Goal: Task Accomplishment & Management: Manage account settings

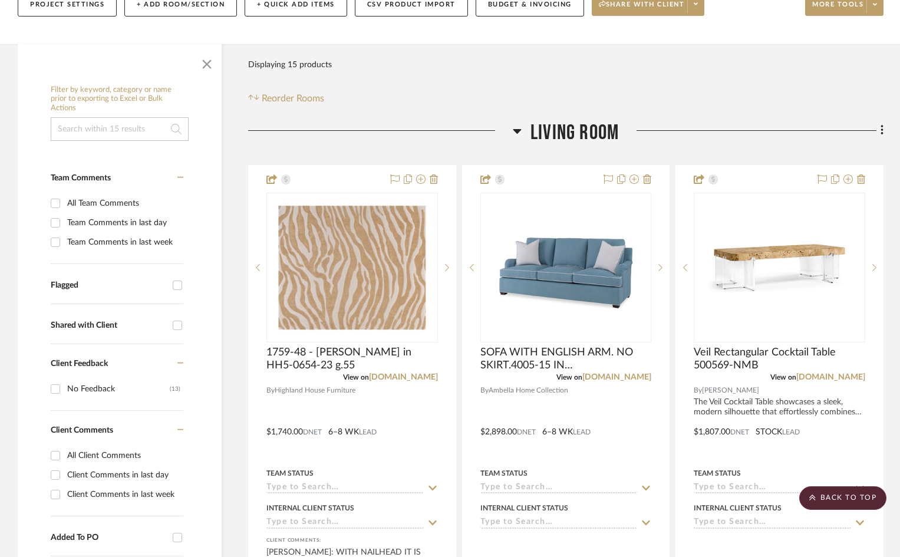
scroll to position [12, 0]
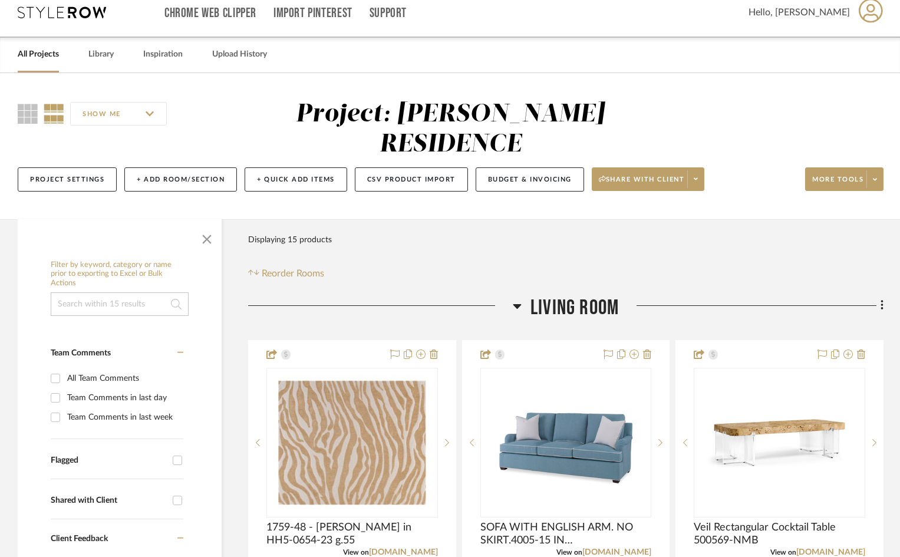
click at [33, 58] on link "All Projects" at bounding box center [38, 55] width 41 height 16
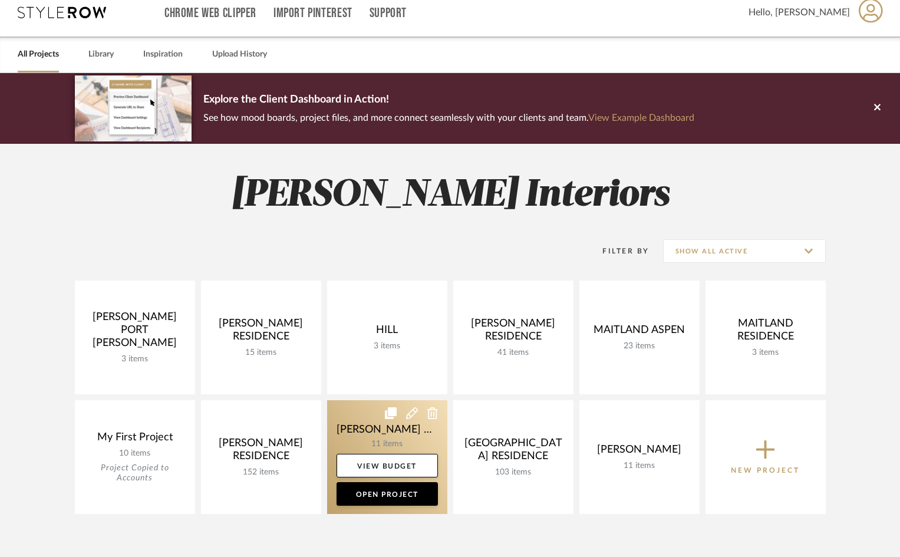
click at [409, 422] on link at bounding box center [387, 457] width 120 height 114
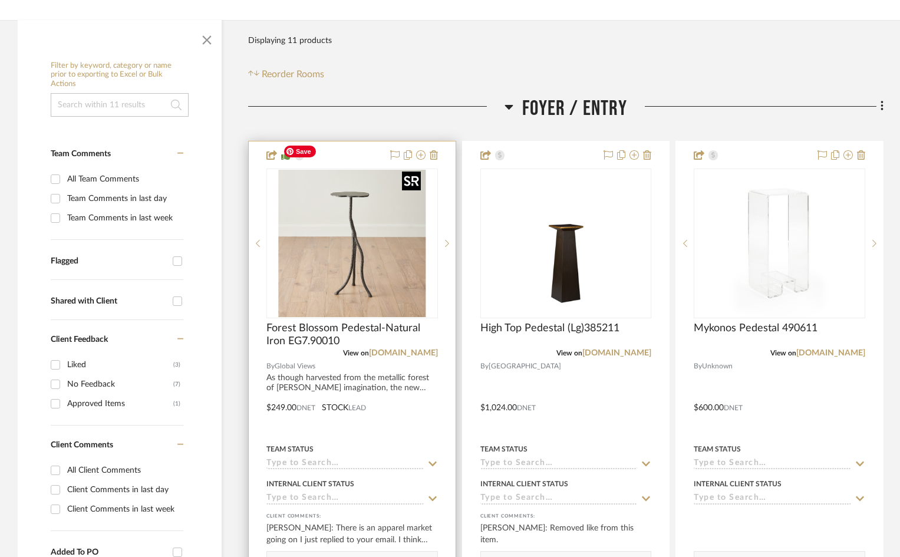
scroll to position [236, 0]
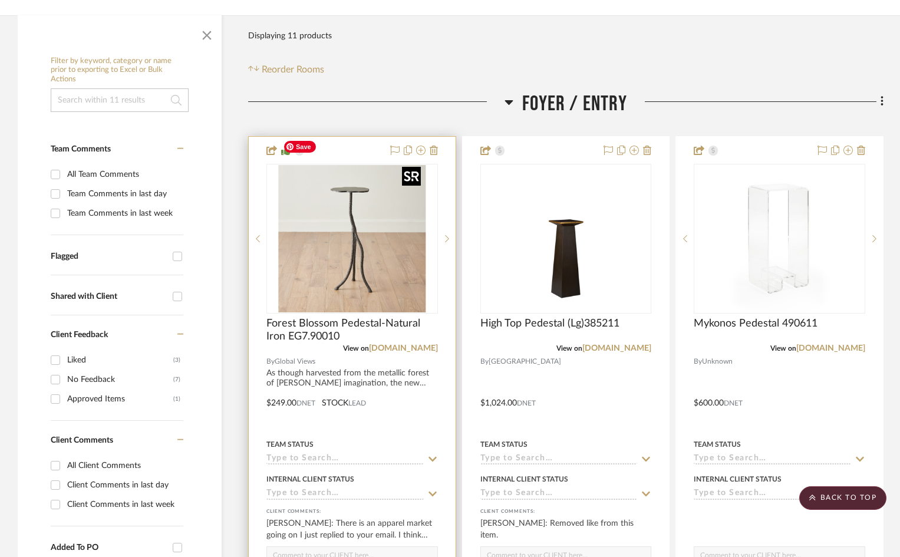
click at [398, 222] on img "0" at bounding box center [351, 238] width 147 height 147
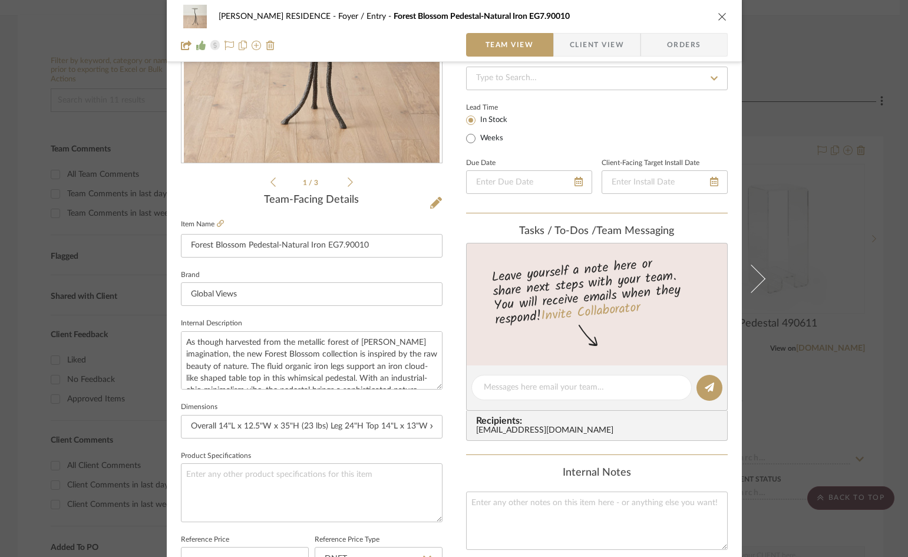
scroll to position [177, 0]
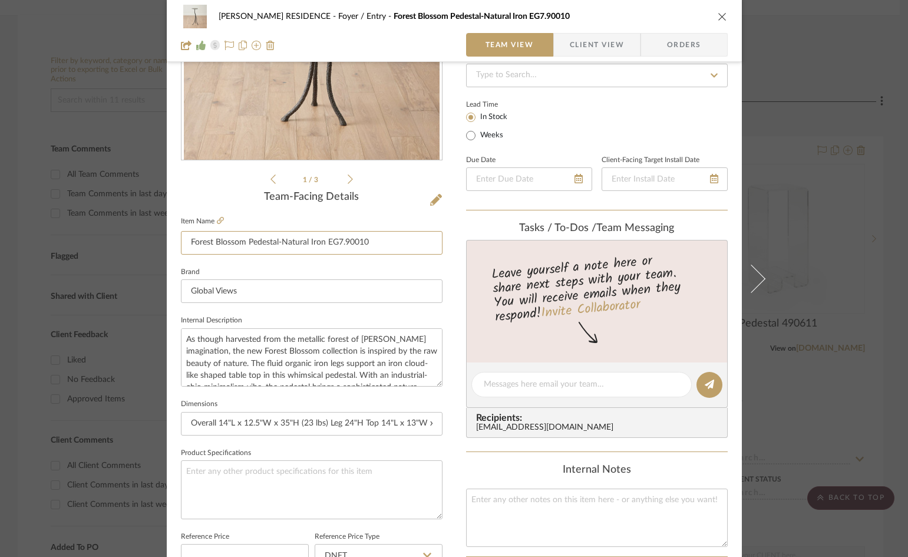
drag, startPoint x: 372, startPoint y: 239, endPoint x: 134, endPoint y: 249, distance: 237.6
click at [134, 249] on mat-dialog-content "[PERSON_NAME] RESIDENCE Foyer / Entry Forest Blossom Pedestal-Natural Iron EG7.…" at bounding box center [454, 376] width 641 height 1088
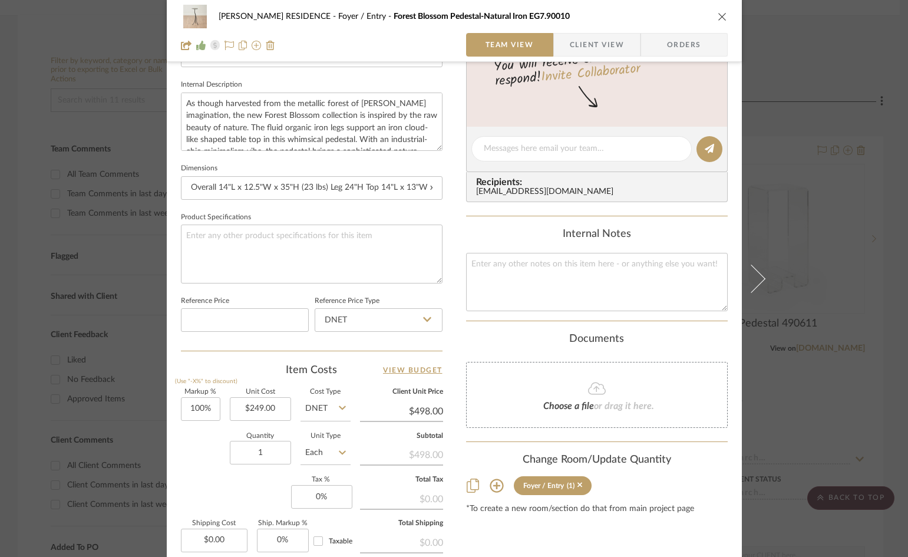
click at [718, 18] on icon "close" at bounding box center [722, 16] width 9 height 9
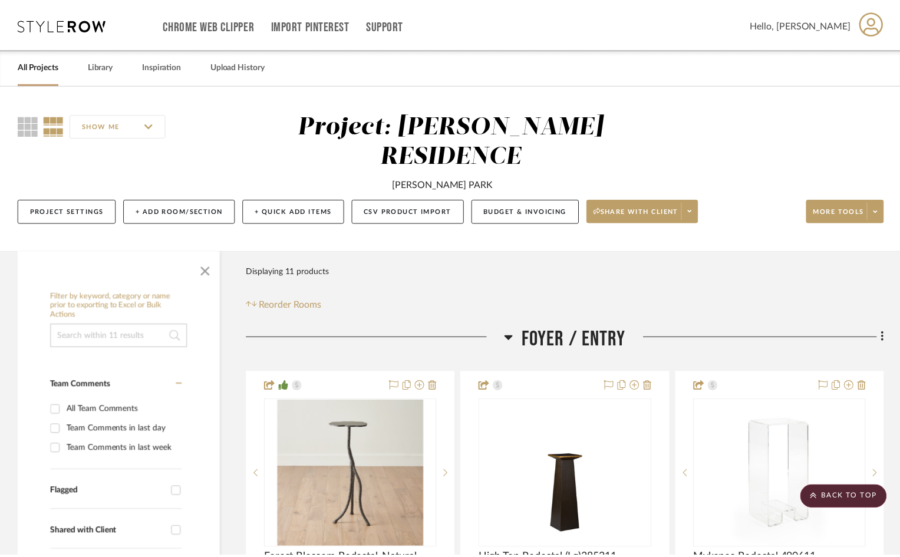
scroll to position [236, 0]
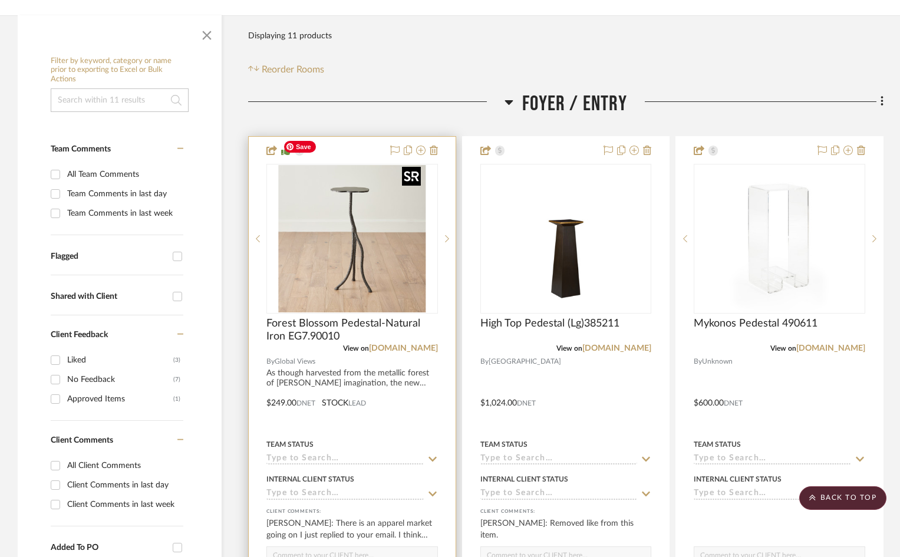
click at [347, 219] on img "0" at bounding box center [351, 238] width 147 height 147
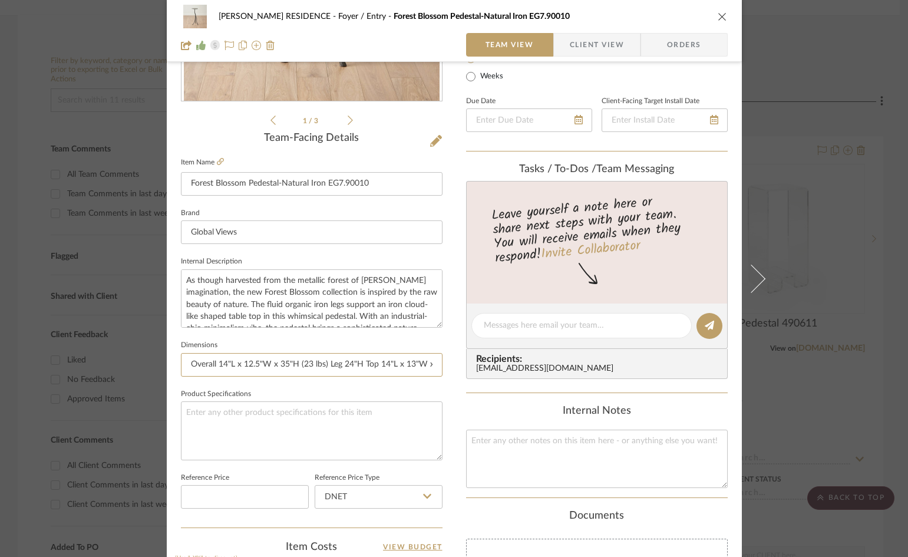
scroll to position [0, 23]
drag, startPoint x: 181, startPoint y: 362, endPoint x: 540, endPoint y: 343, distance: 359.3
click at [540, 343] on div "[PERSON_NAME] RESIDENCE Foyer / Entry Forest Blossom Pedestal-Natural Iron EG7.…" at bounding box center [454, 317] width 575 height 1088
drag, startPoint x: 356, startPoint y: 279, endPoint x: 399, endPoint y: 280, distance: 43.0
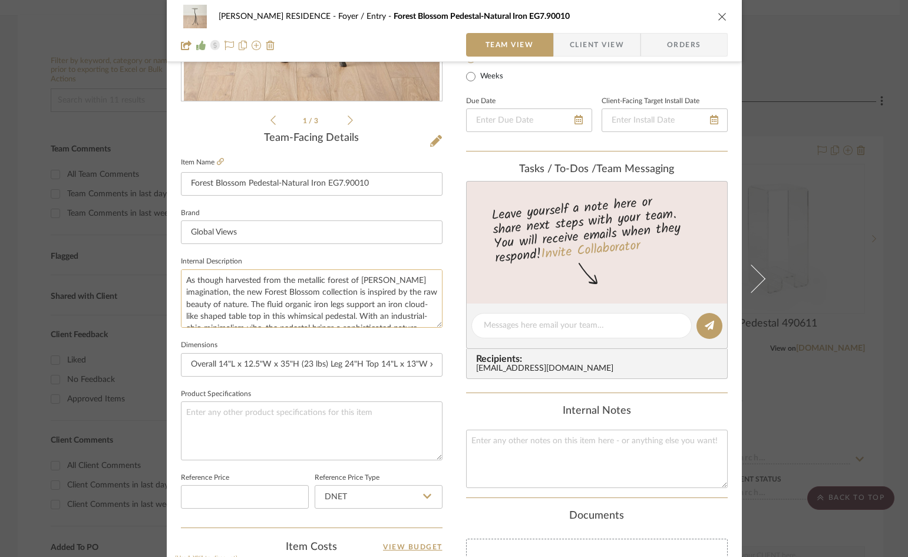
click at [399, 280] on textarea "As though harvested from the metallic forest of [PERSON_NAME] imagination, the …" at bounding box center [312, 298] width 262 height 58
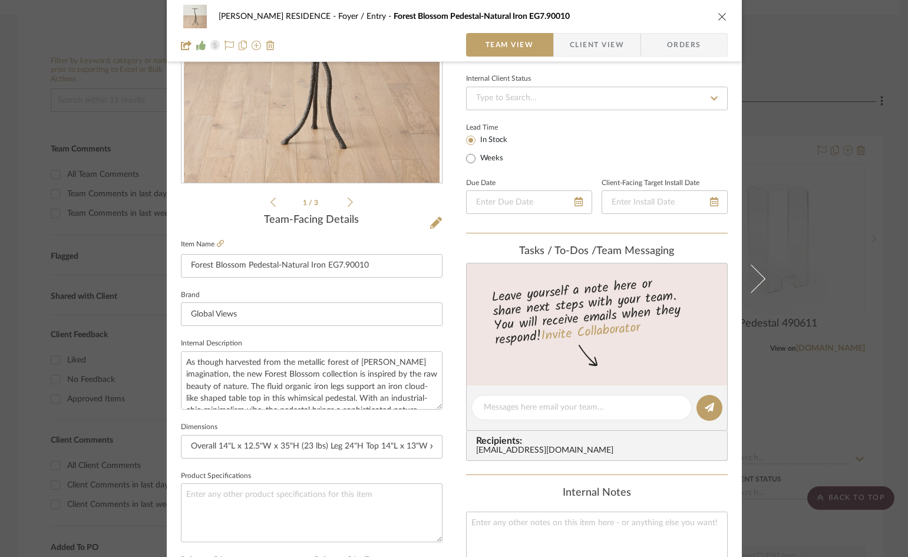
scroll to position [59, 0]
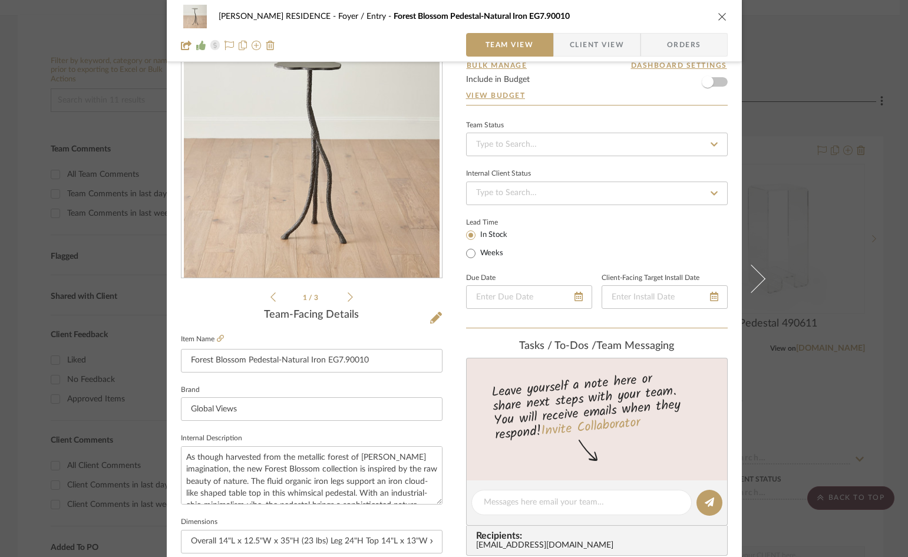
click at [721, 17] on icon "close" at bounding box center [722, 16] width 9 height 9
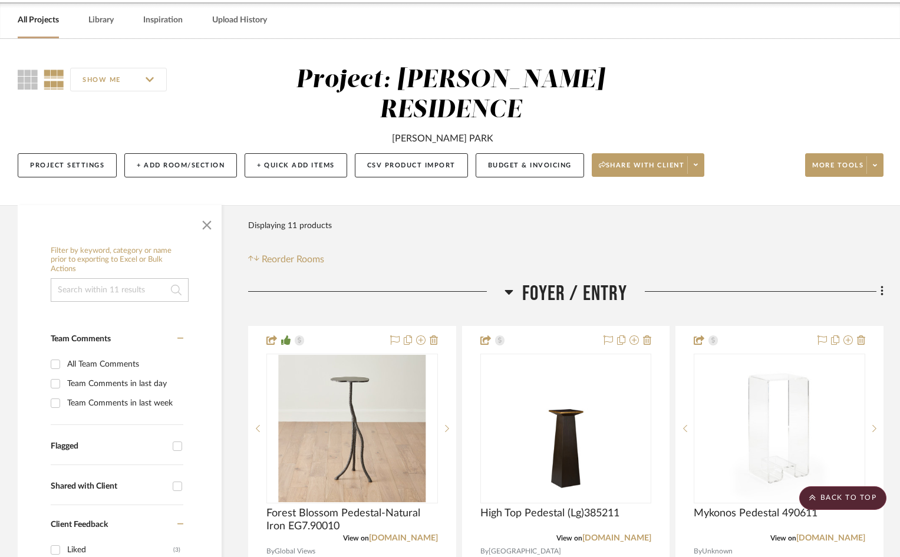
scroll to position [0, 0]
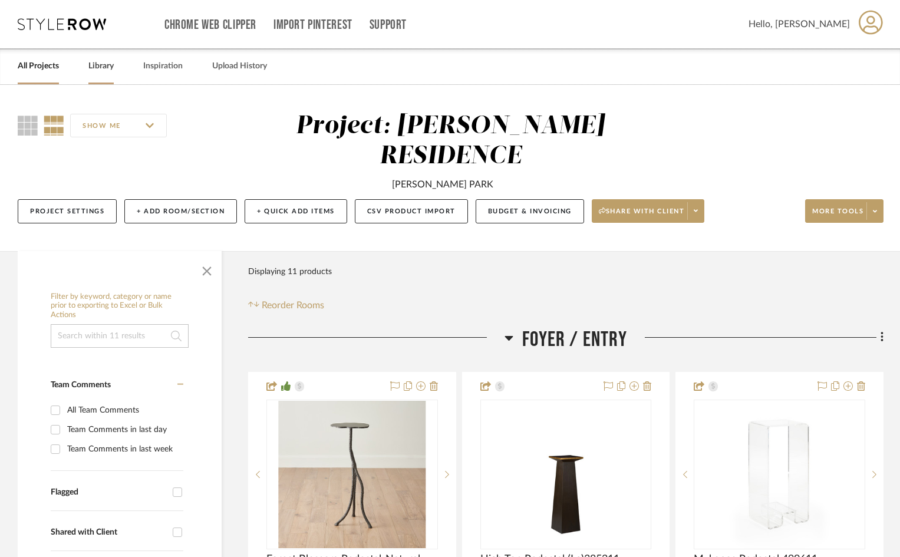
click at [104, 67] on link "Library" at bounding box center [100, 66] width 25 height 16
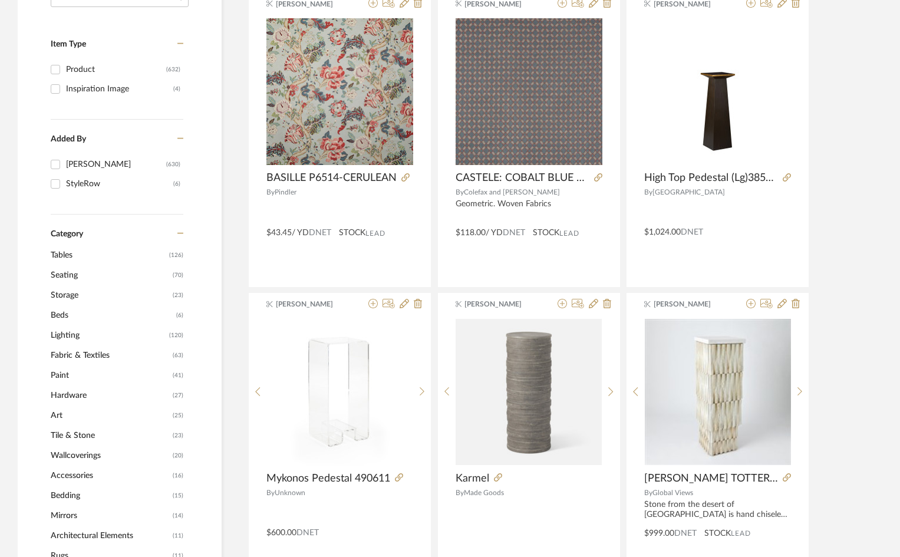
scroll to position [236, 0]
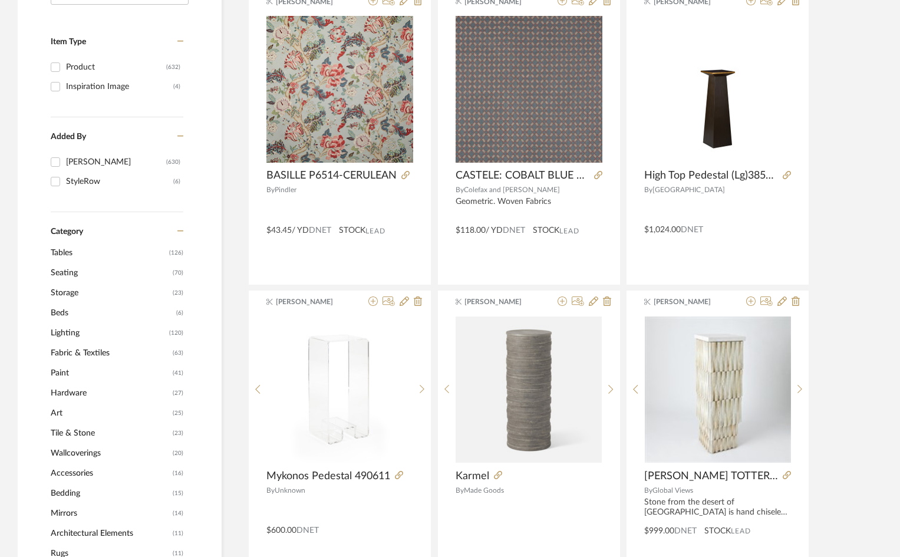
click at [76, 332] on span "Lighting" at bounding box center [108, 333] width 115 height 20
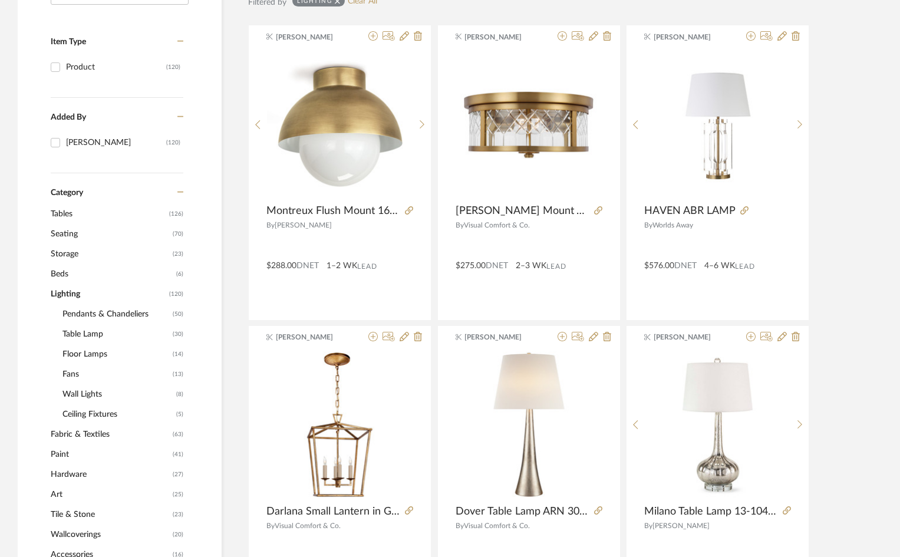
click at [98, 334] on span "Table Lamp" at bounding box center [115, 334] width 107 height 20
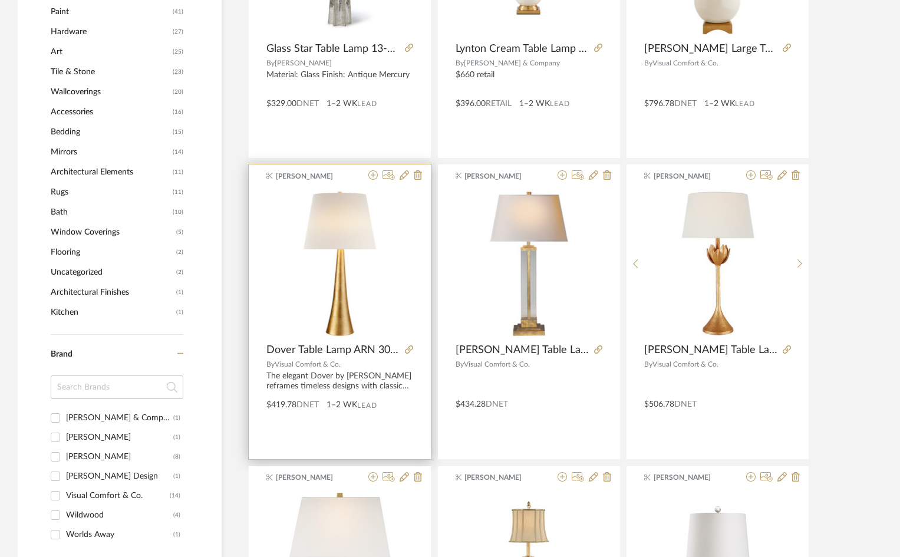
scroll to position [725, 0]
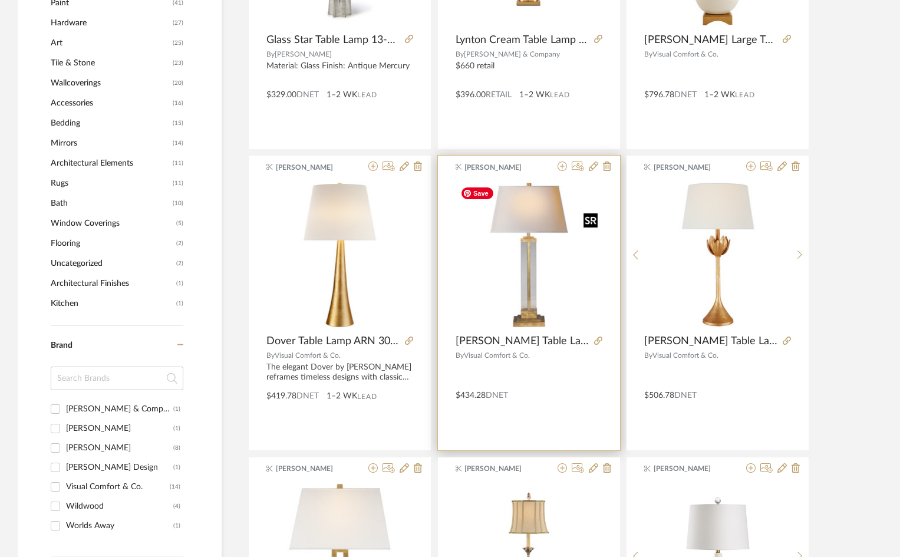
click at [580, 277] on img "0" at bounding box center [528, 254] width 147 height 147
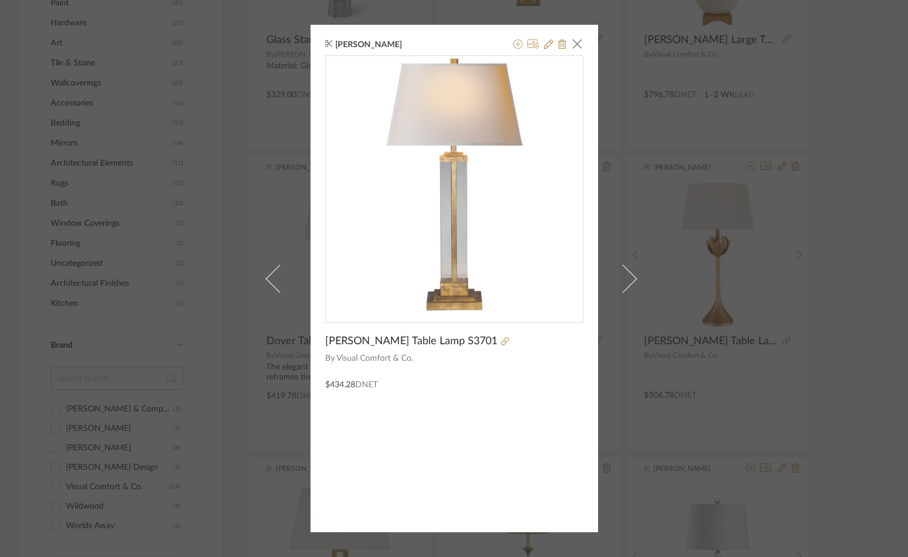
click at [421, 343] on span "[PERSON_NAME] Table Lamp S3701" at bounding box center [411, 341] width 172 height 13
click at [501, 341] on icon at bounding box center [505, 341] width 8 height 8
click at [514, 44] on icon at bounding box center [517, 43] width 9 height 9
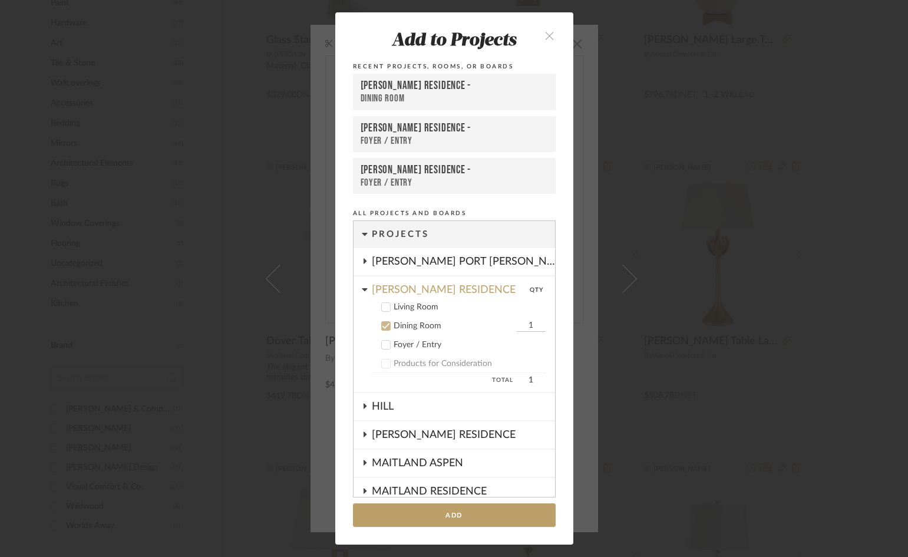
scroll to position [95, 0]
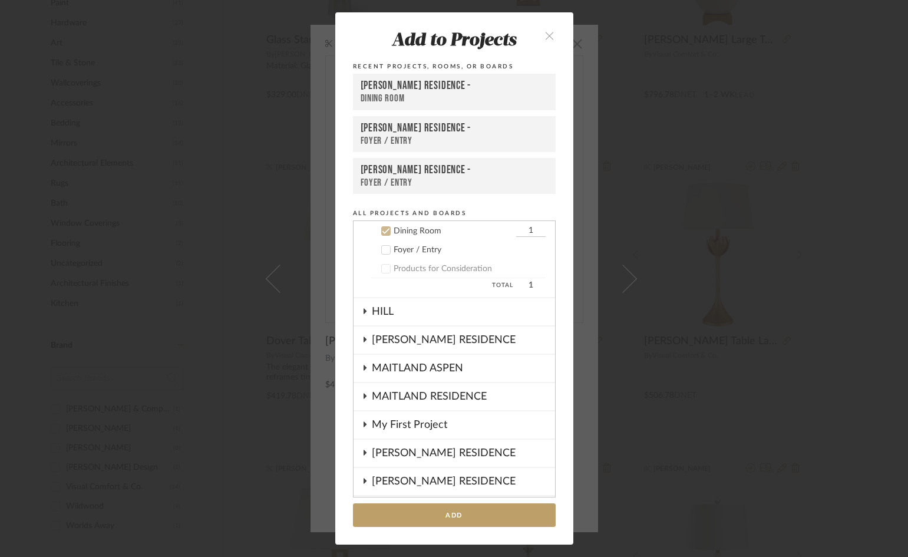
click at [369, 170] on div "[PERSON_NAME] RESIDENCE -" at bounding box center [454, 170] width 187 height 14
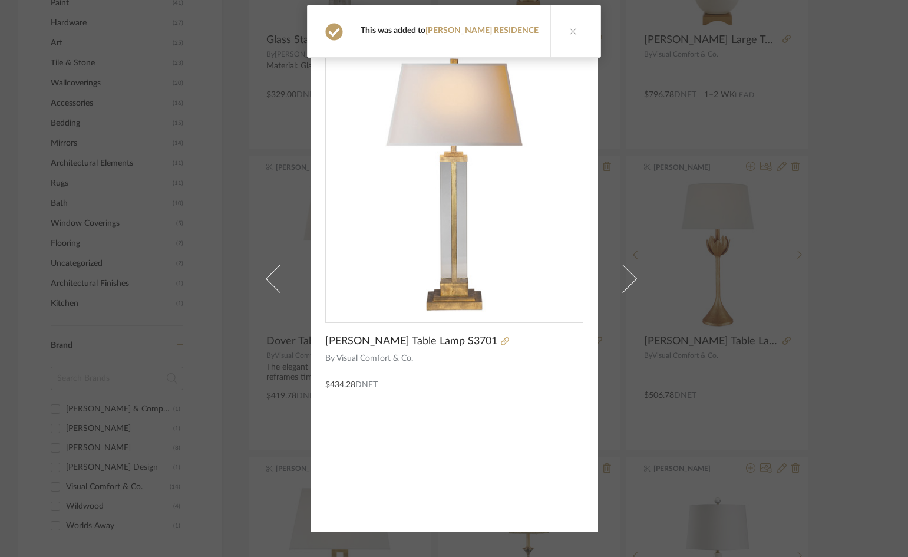
click at [569, 30] on icon at bounding box center [573, 31] width 8 height 8
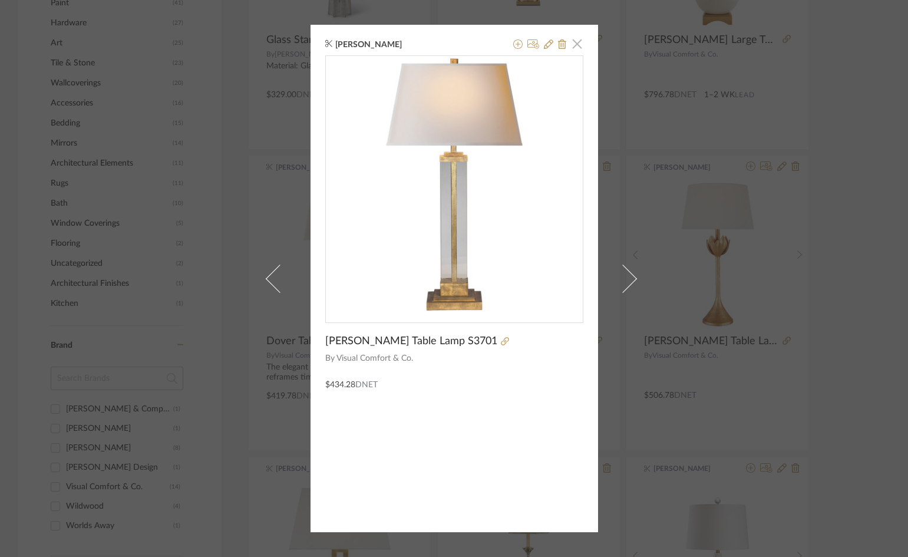
click at [573, 44] on span "button" at bounding box center [578, 44] width 24 height 24
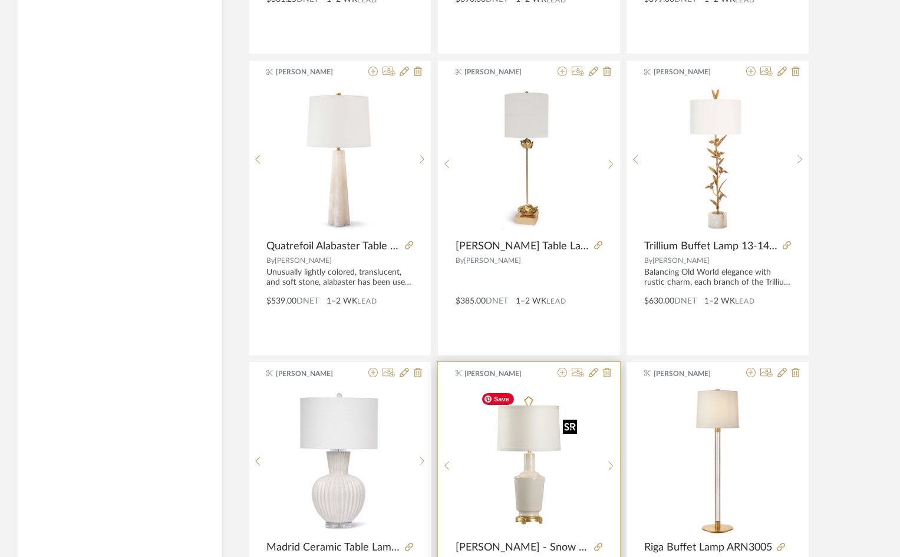
scroll to position [1667, 0]
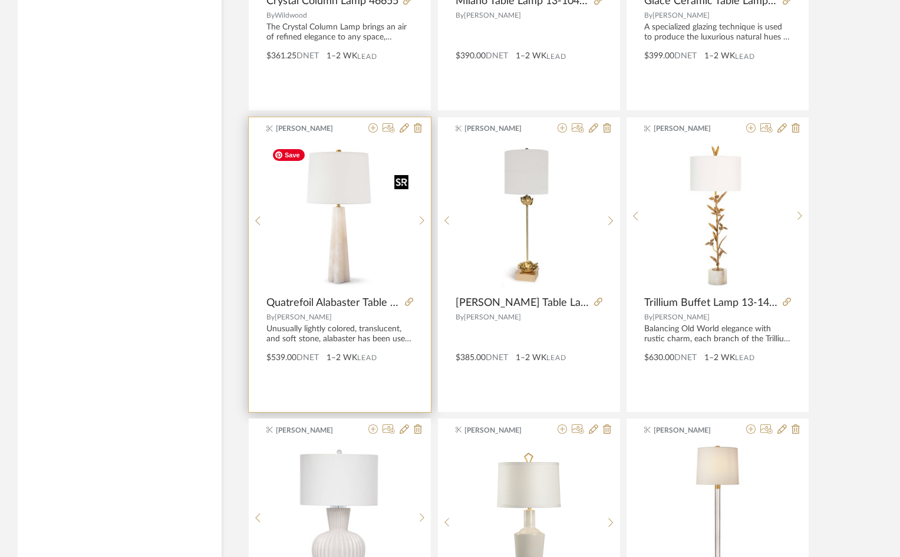
click at [371, 228] on img "0" at bounding box center [340, 216] width 146 height 146
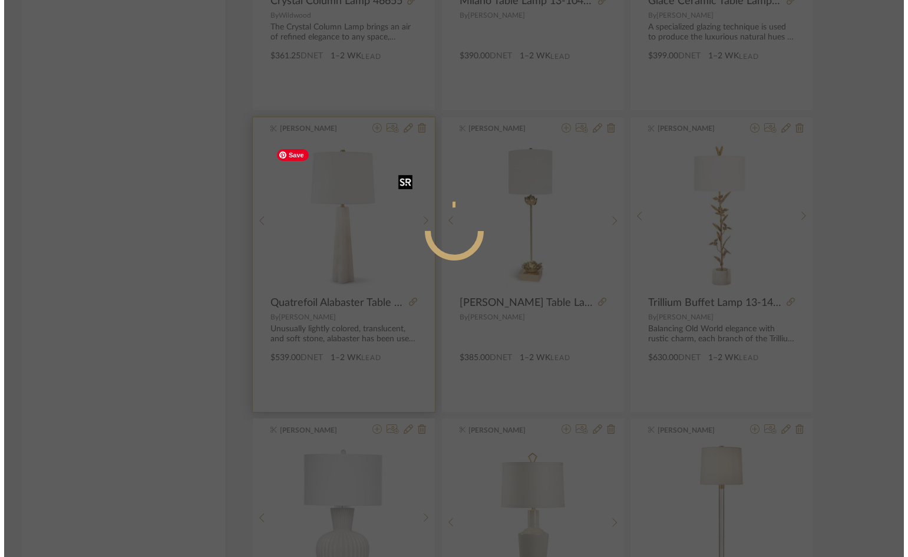
scroll to position [0, 0]
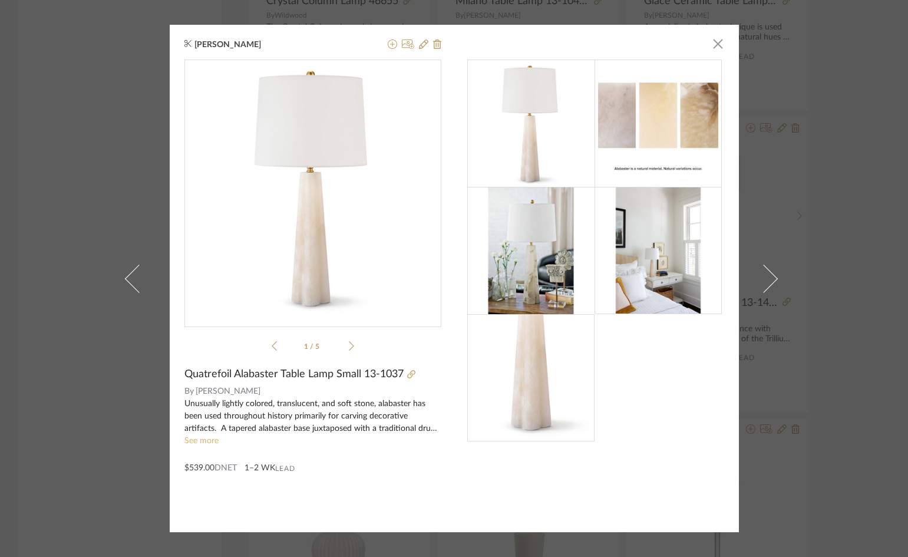
click at [209, 438] on link "See more" at bounding box center [201, 441] width 34 height 8
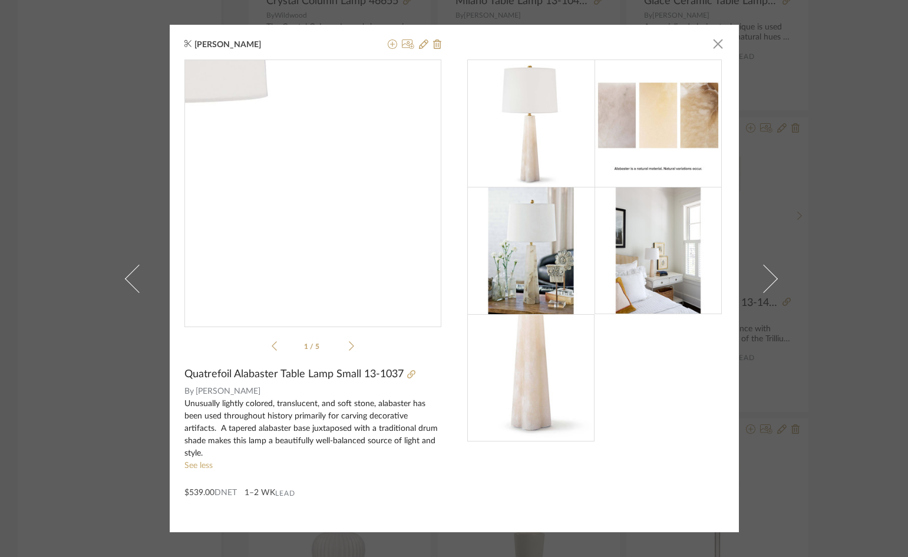
click at [378, 196] on img "0" at bounding box center [312, 188] width 257 height 257
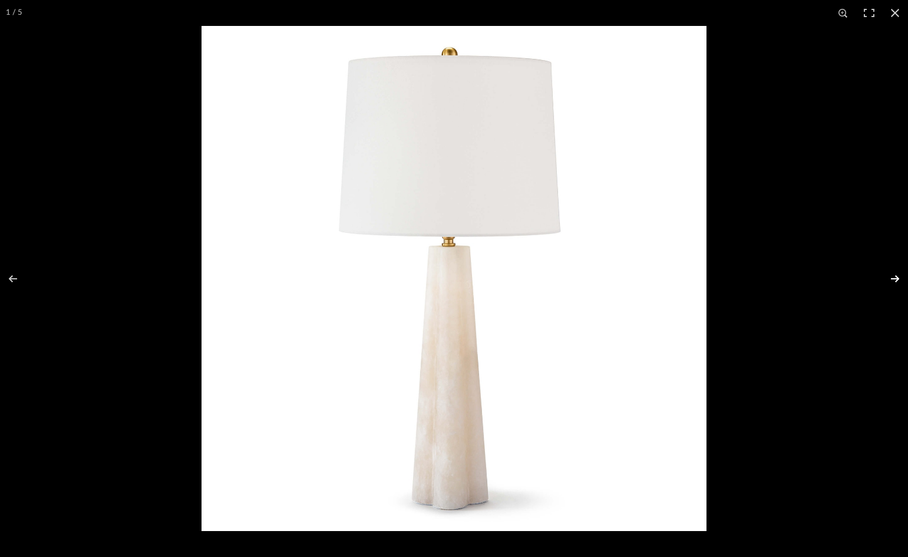
click at [894, 278] on button at bounding box center [887, 278] width 41 height 59
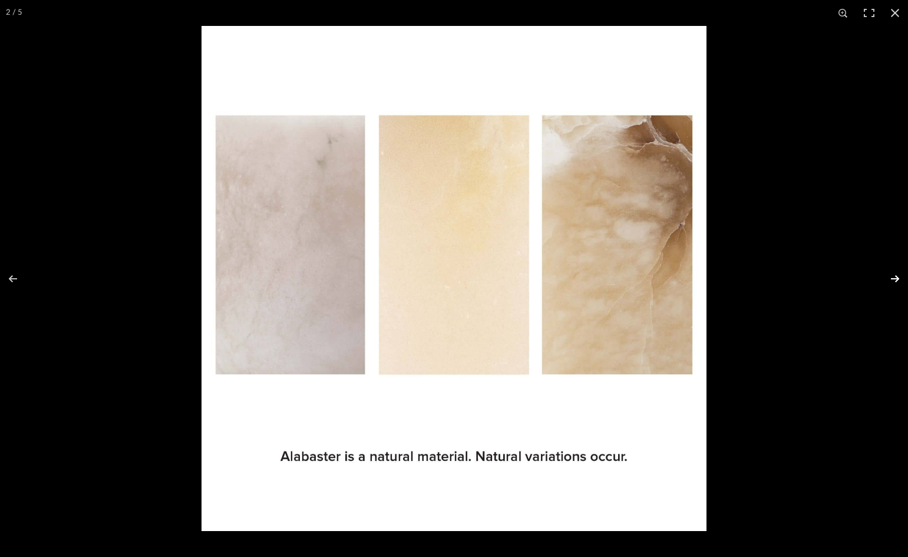
click at [894, 278] on button at bounding box center [887, 278] width 41 height 59
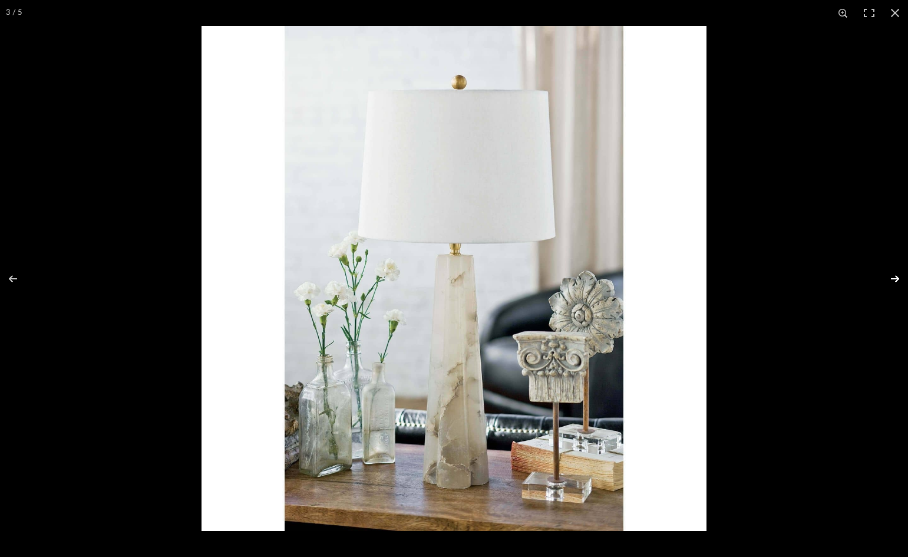
click at [894, 278] on button at bounding box center [887, 278] width 41 height 59
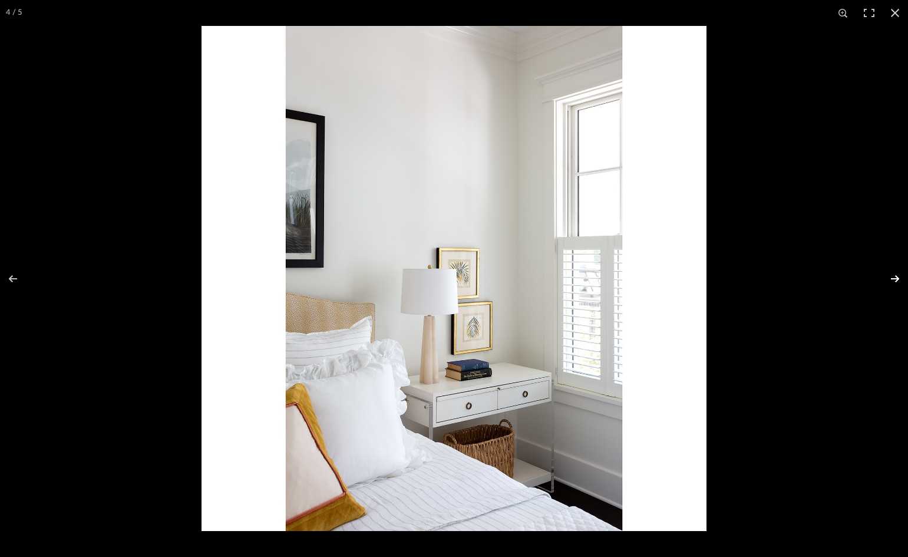
click at [894, 278] on button at bounding box center [887, 278] width 41 height 59
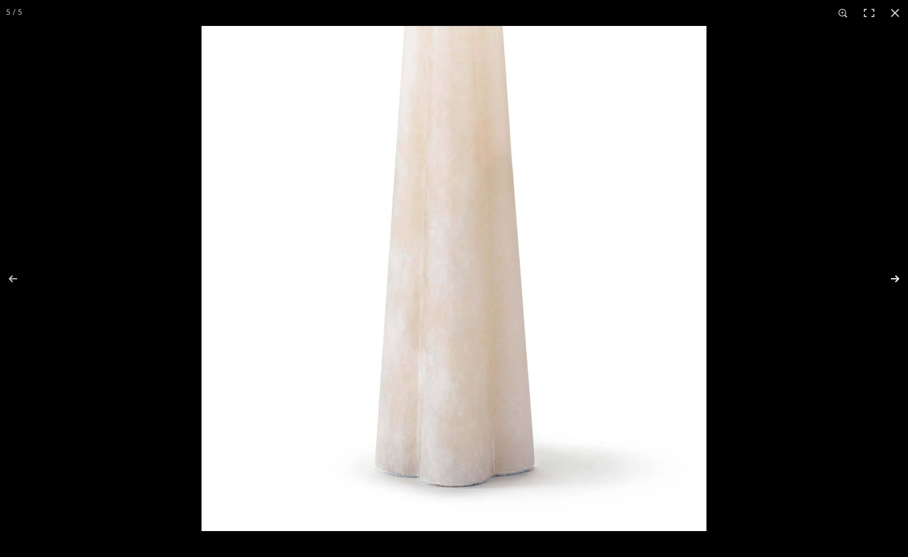
click at [894, 278] on button at bounding box center [887, 278] width 41 height 59
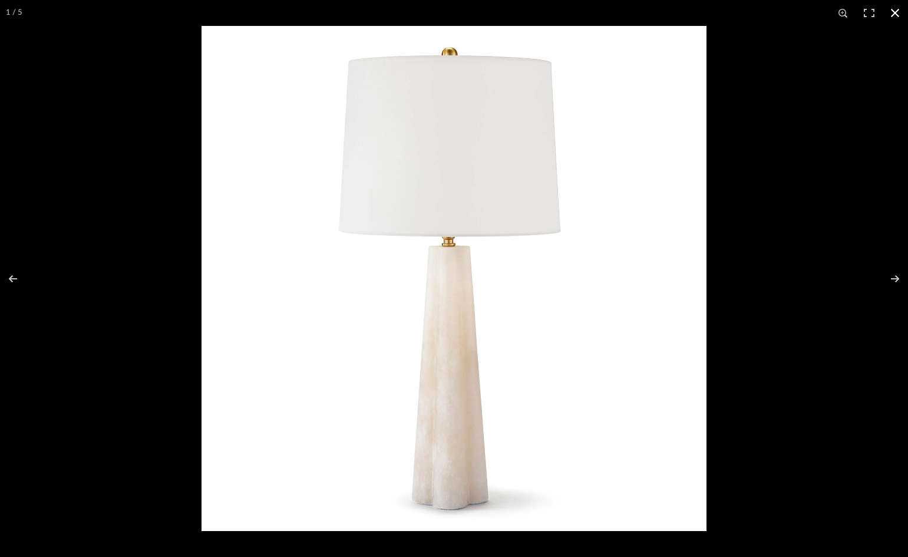
click at [895, 17] on button at bounding box center [895, 13] width 26 height 26
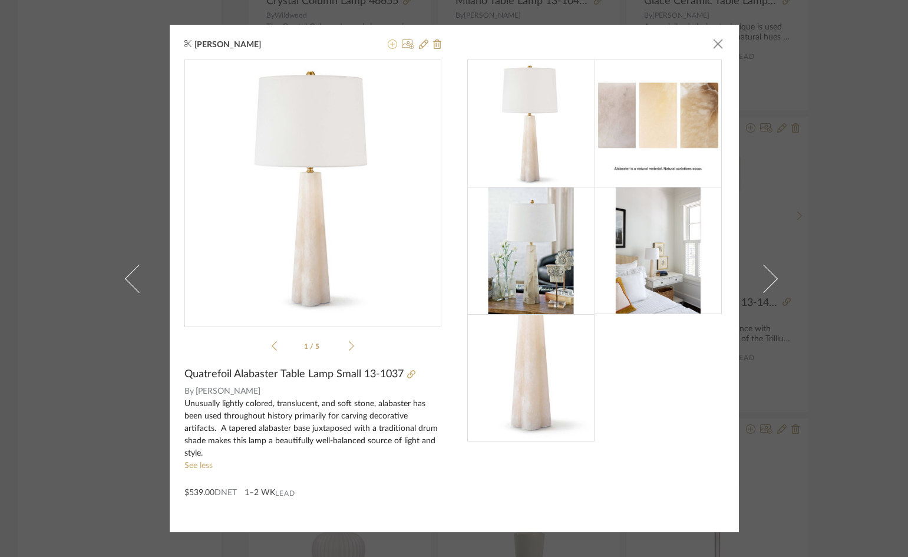
click at [388, 45] on icon at bounding box center [392, 43] width 9 height 9
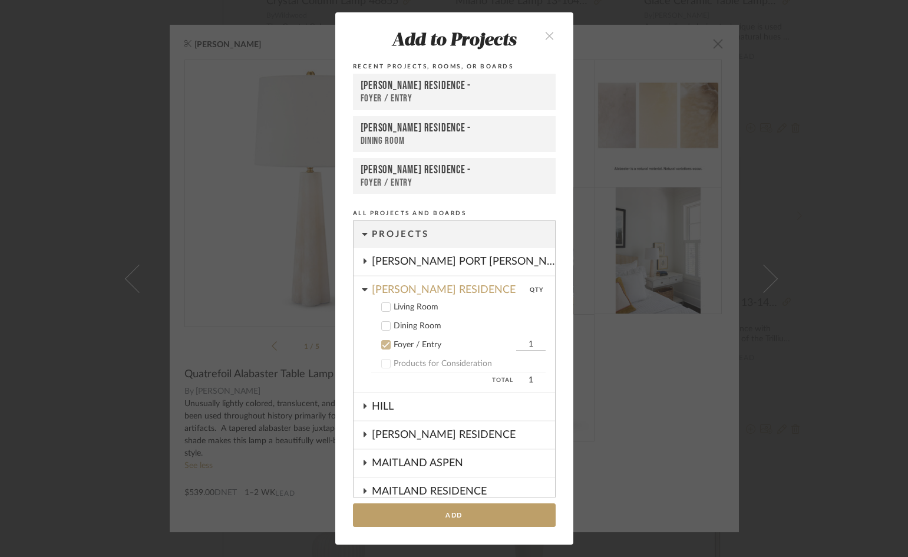
scroll to position [114, 0]
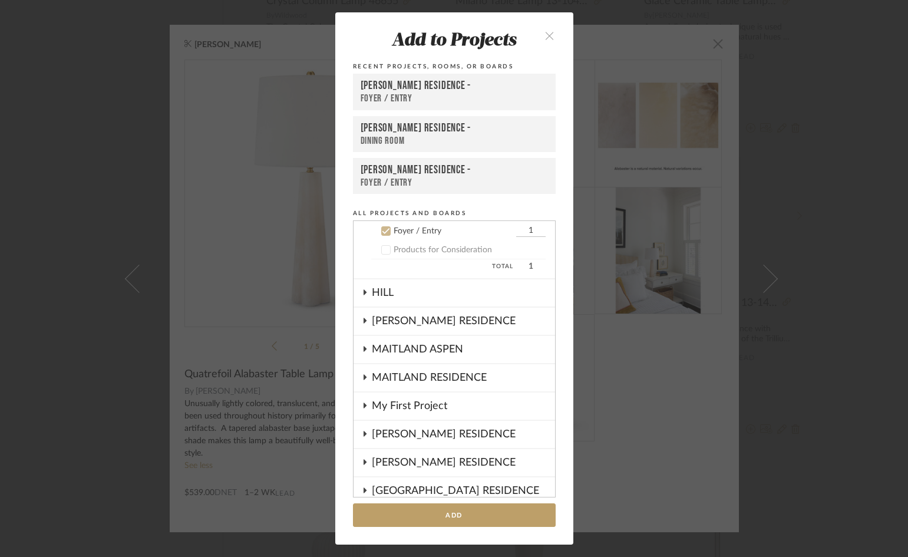
click at [385, 177] on div "Foyer / Entry" at bounding box center [454, 183] width 187 height 12
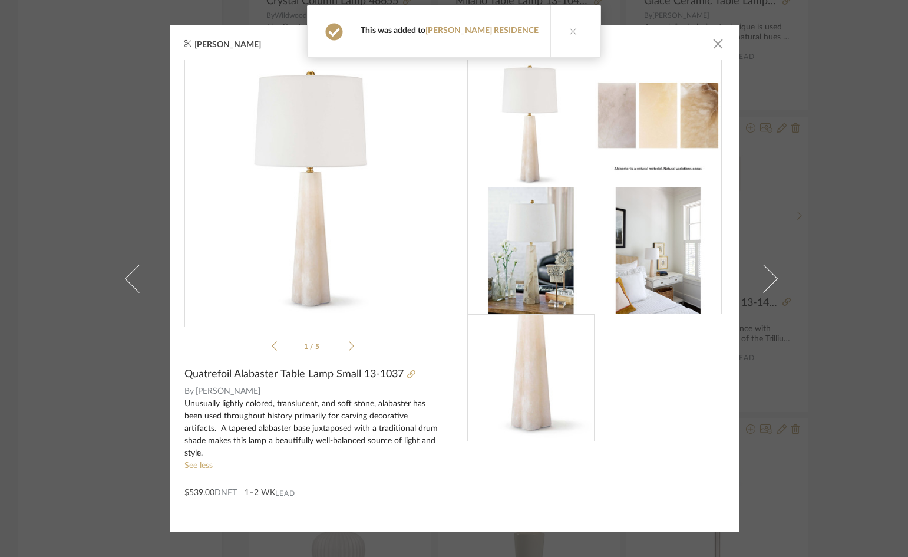
click at [569, 34] on icon at bounding box center [573, 31] width 8 height 8
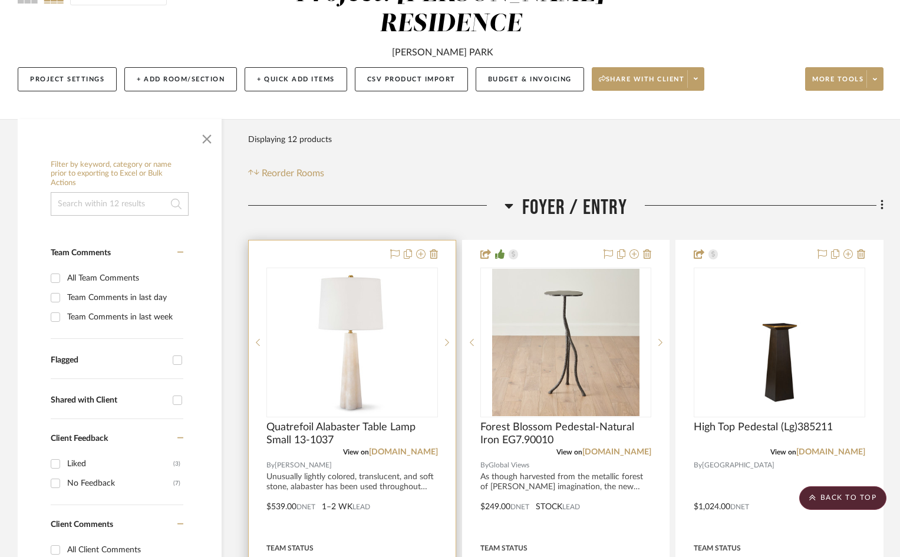
scroll to position [118, 0]
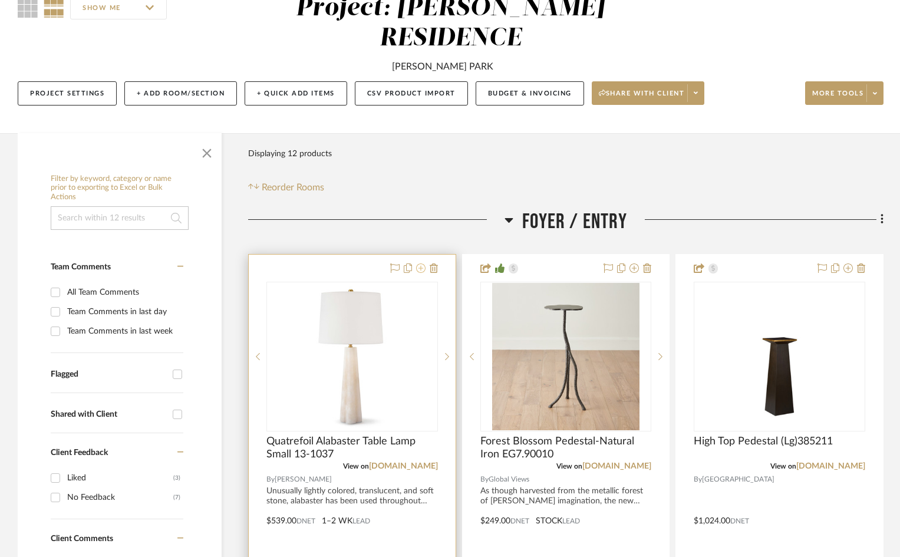
click at [422, 263] on icon at bounding box center [420, 267] width 9 height 9
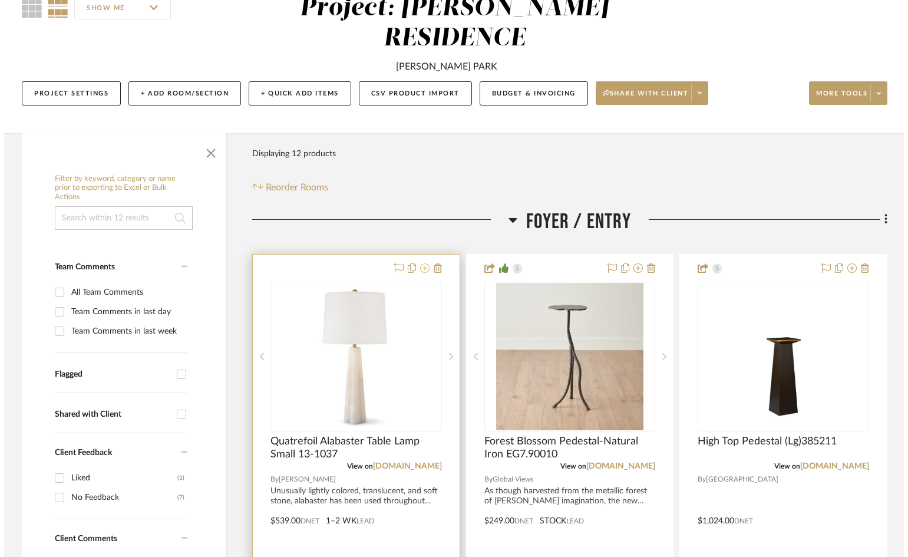
scroll to position [0, 0]
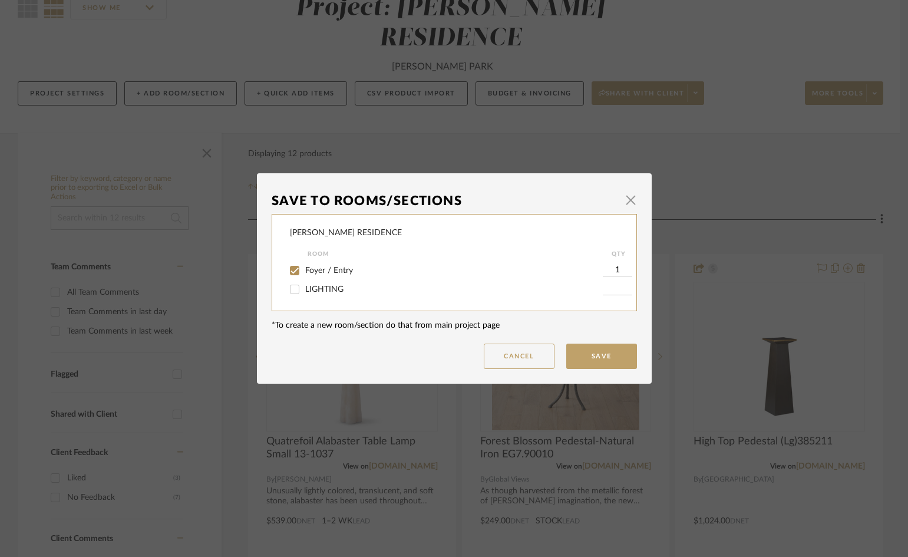
click at [290, 272] on input "Foyer / Entry" at bounding box center [294, 270] width 19 height 19
checkbox input "false"
click at [583, 354] on button "Save" at bounding box center [601, 356] width 71 height 25
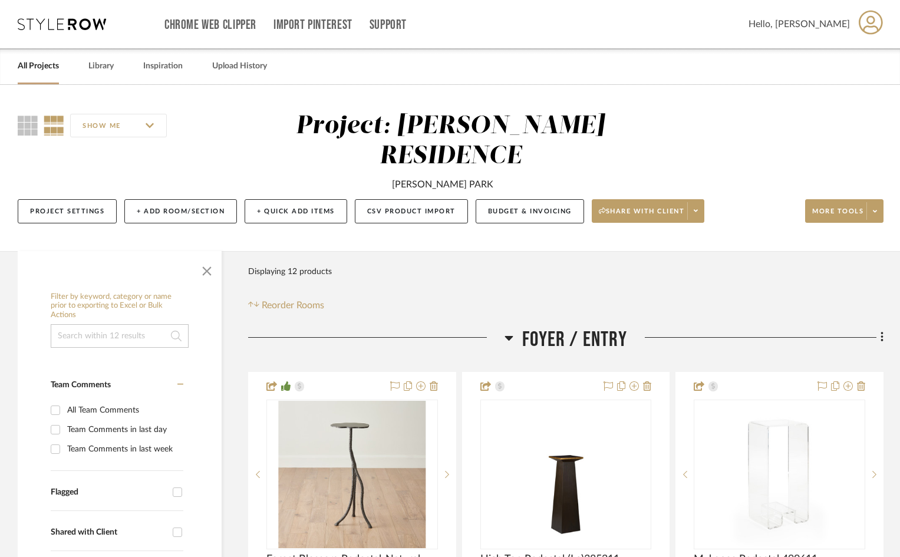
click at [36, 67] on link "All Projects" at bounding box center [38, 66] width 41 height 16
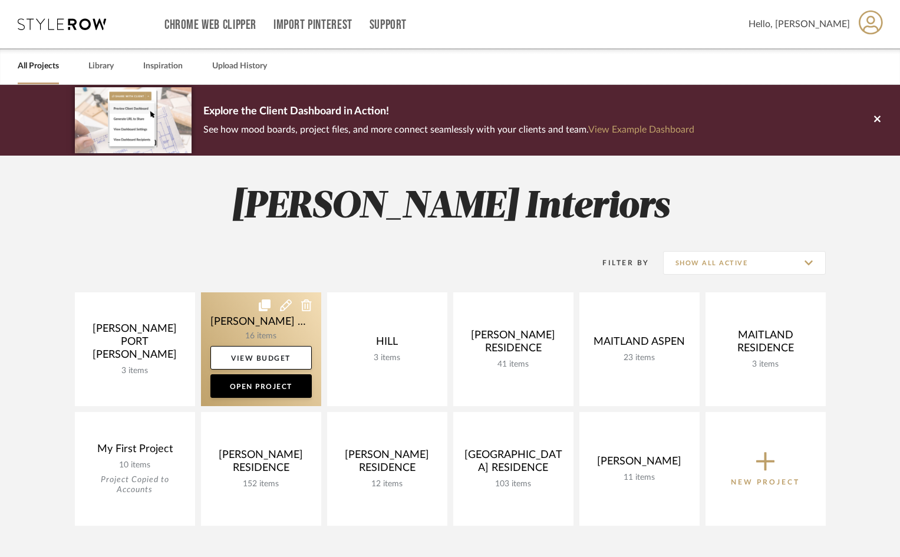
click at [246, 326] on link at bounding box center [261, 349] width 120 height 114
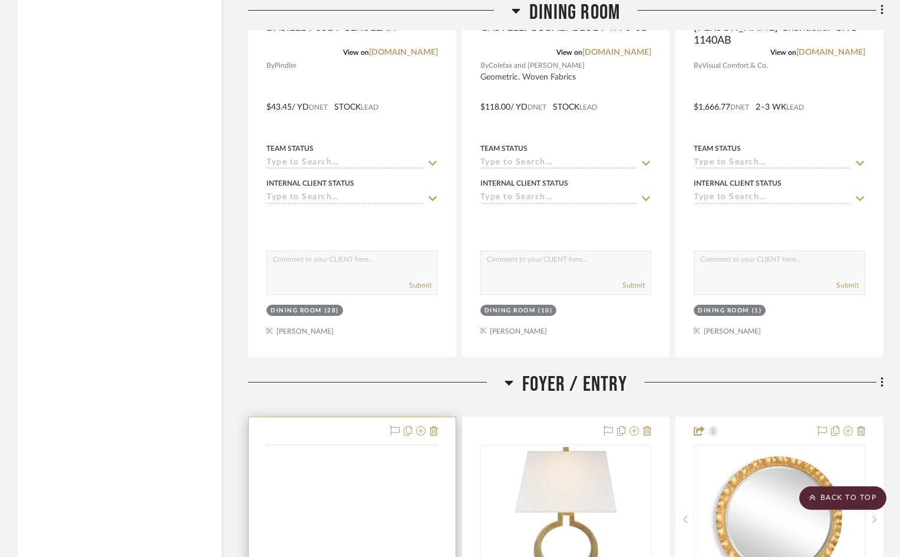
scroll to position [2534, 0]
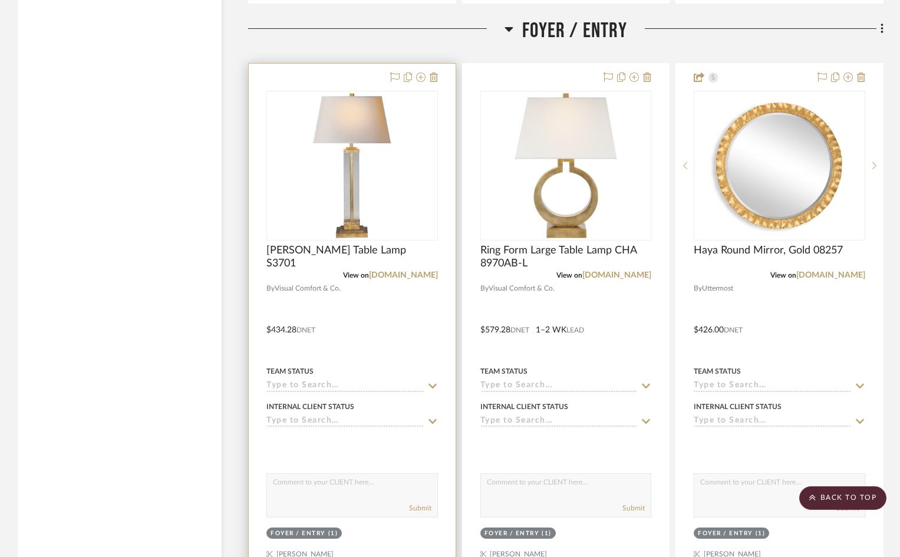
click at [379, 292] on div at bounding box center [352, 322] width 207 height 516
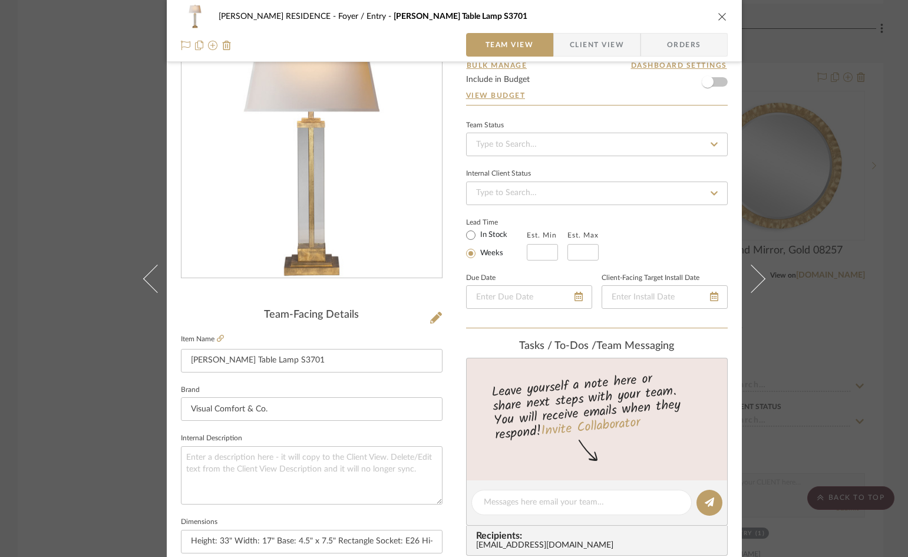
scroll to position [0, 0]
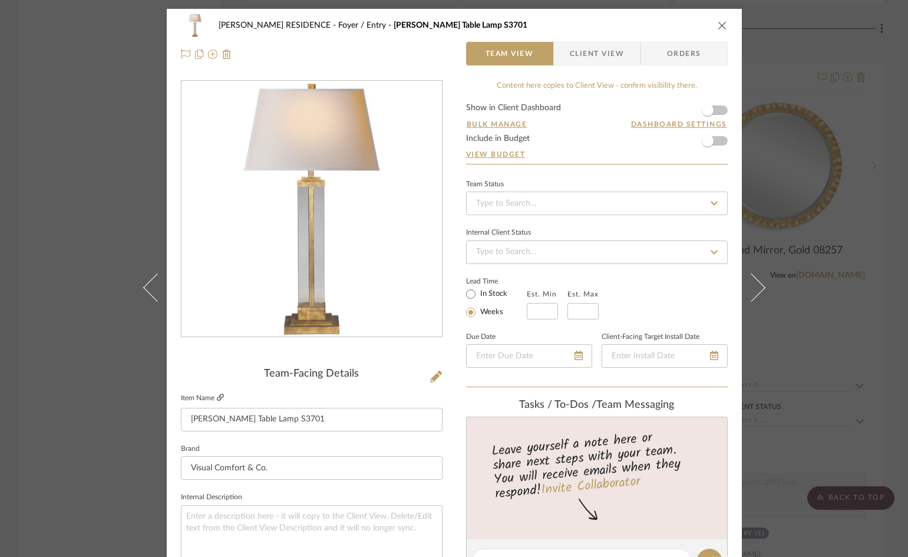
click at [217, 398] on icon at bounding box center [220, 397] width 7 height 7
click at [597, 55] on span "Client View" at bounding box center [597, 54] width 54 height 24
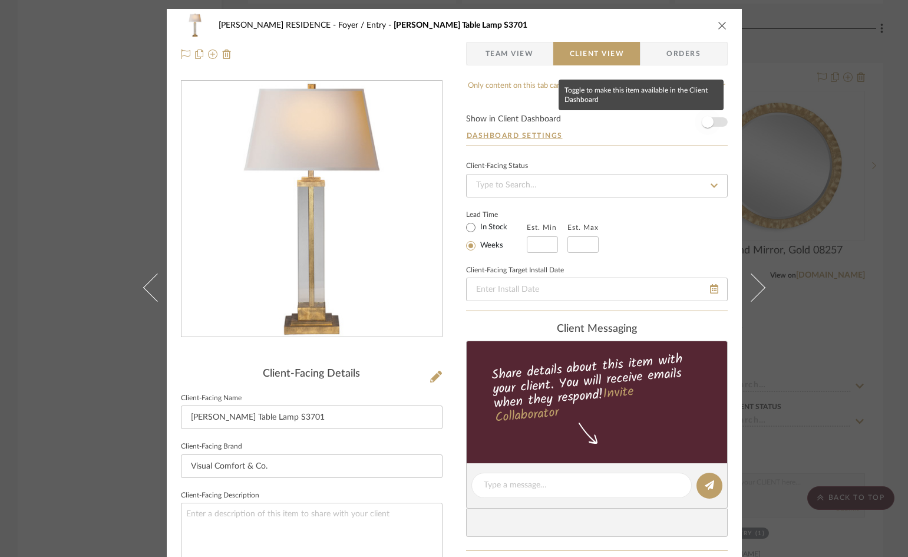
click at [702, 120] on span "button" at bounding box center [708, 122] width 12 height 12
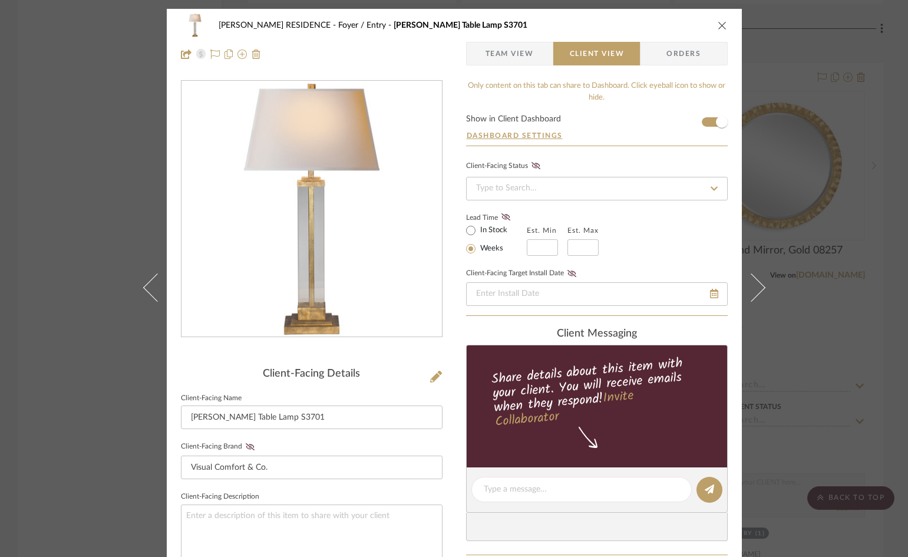
click at [718, 26] on icon "close" at bounding box center [722, 25] width 9 height 9
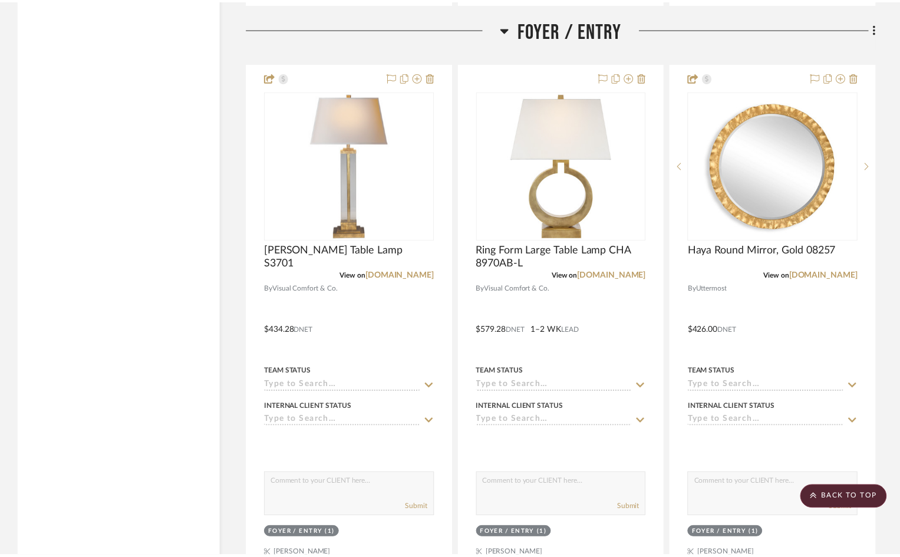
scroll to position [2534, 0]
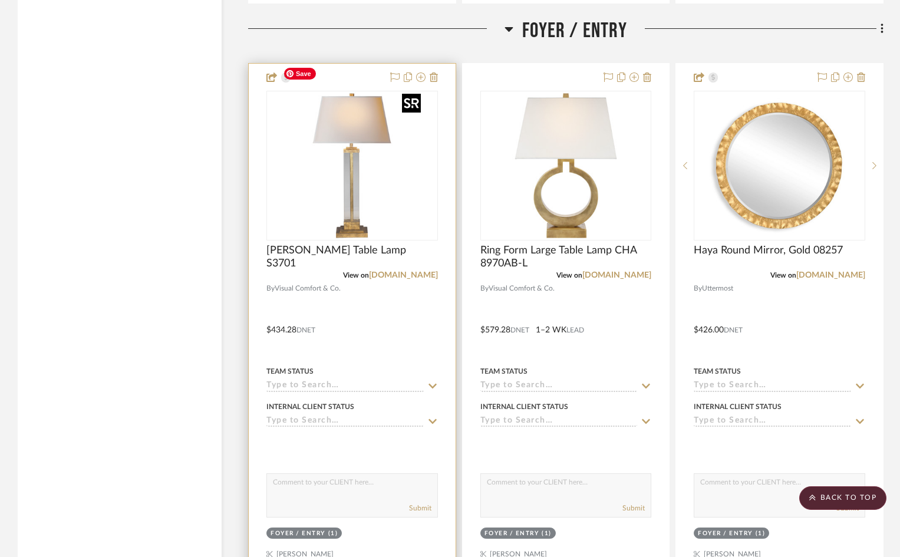
click at [415, 155] on img "0" at bounding box center [351, 165] width 147 height 147
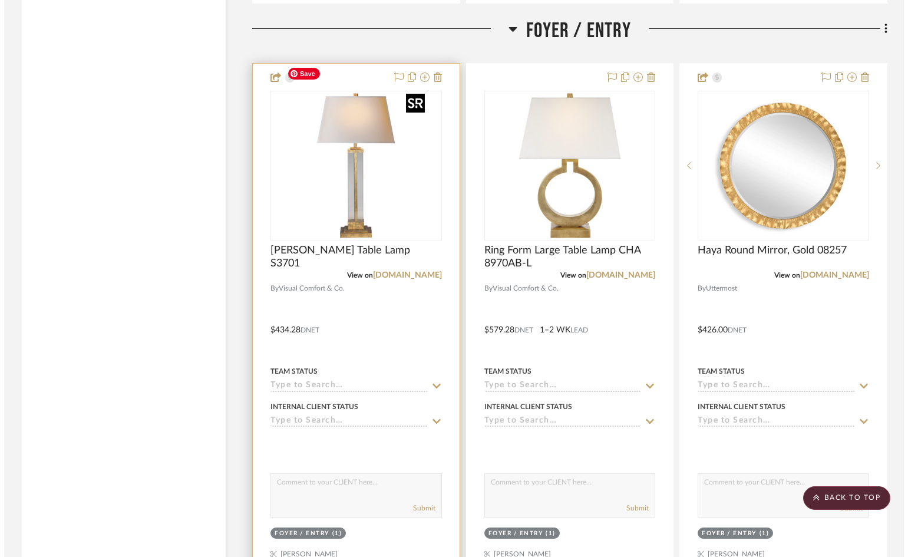
scroll to position [0, 0]
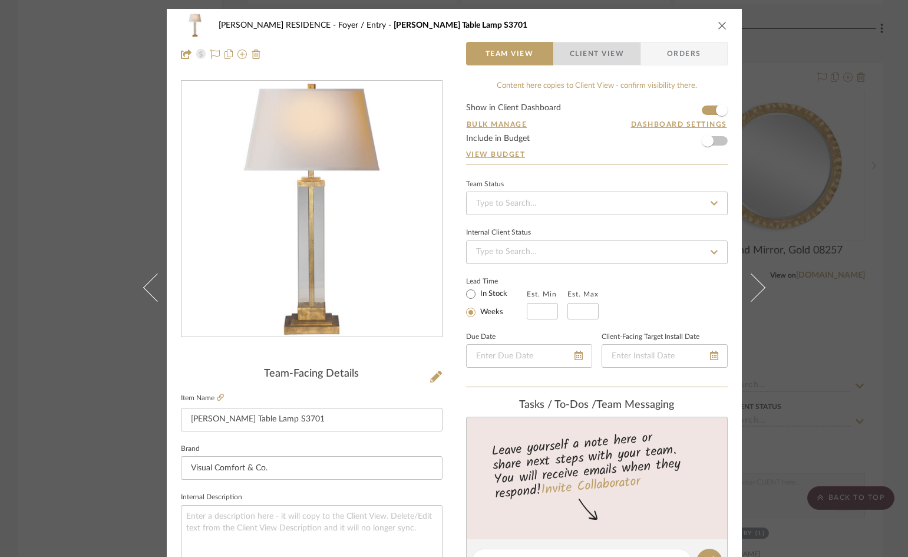
click at [574, 56] on span "Client View" at bounding box center [597, 54] width 54 height 24
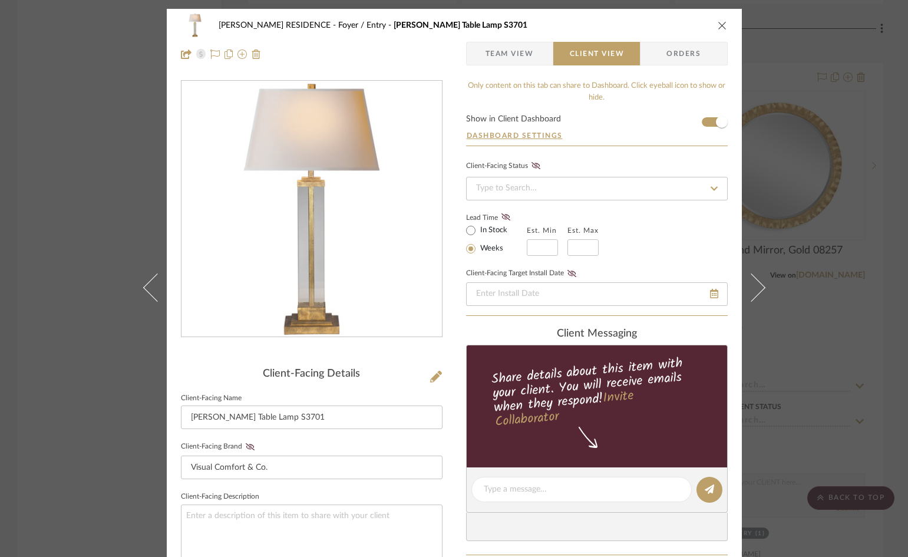
click at [719, 28] on icon "close" at bounding box center [722, 25] width 9 height 9
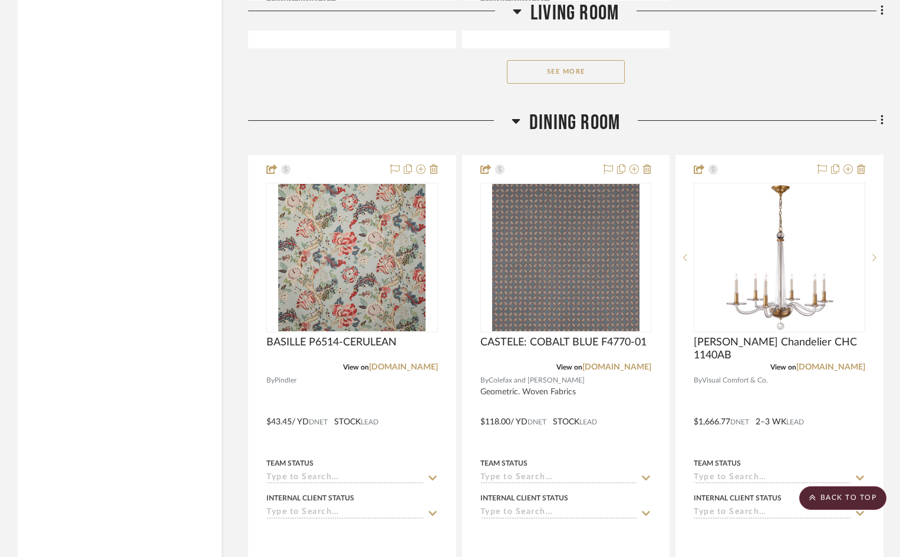
scroll to position [1713, 0]
